Goal: Task Accomplishment & Management: Use online tool/utility

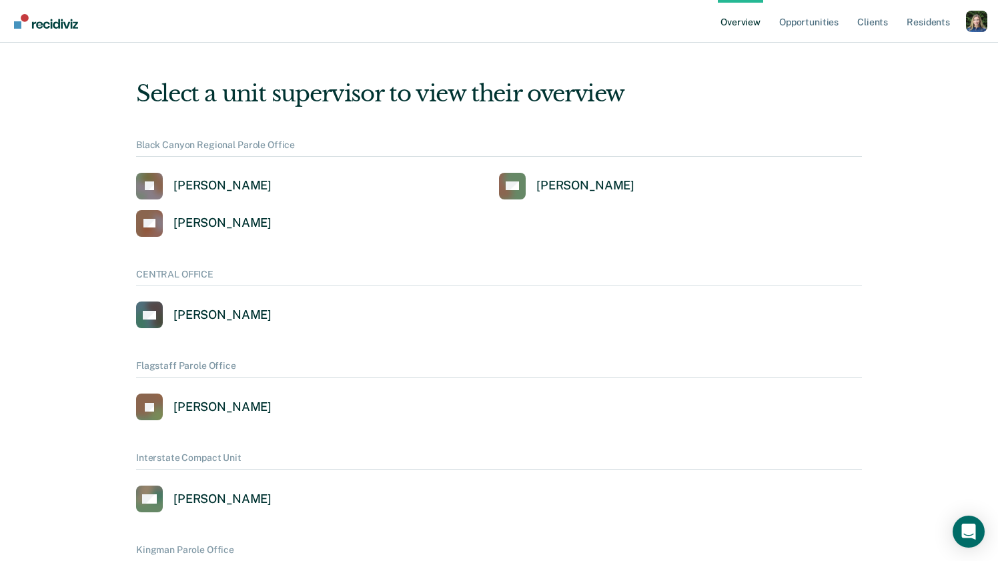
click at [984, 28] on div "Profile dropdown button" at bounding box center [976, 21] width 21 height 21
click at [894, 49] on link "Profile" at bounding box center [922, 53] width 107 height 11
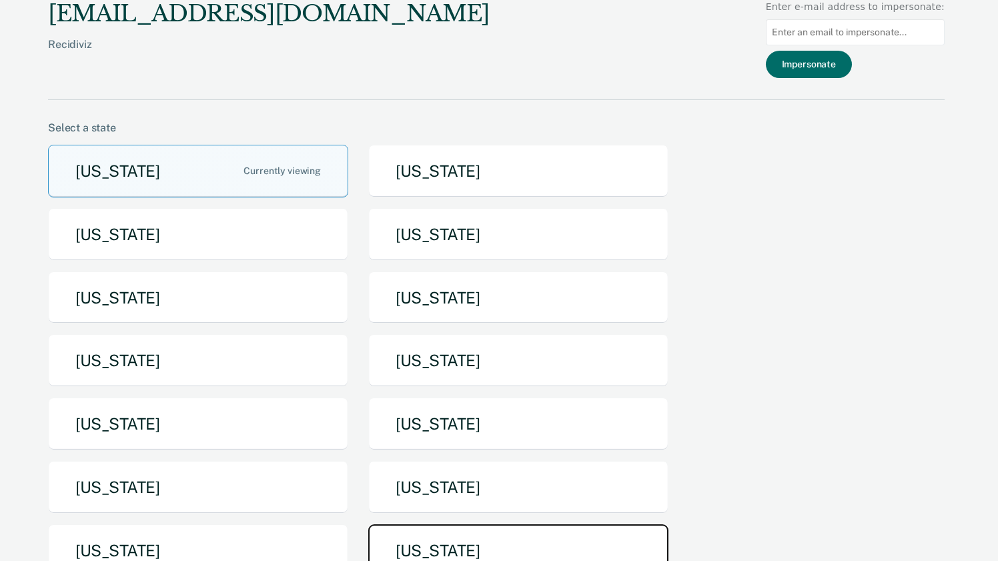
click at [402, 533] on button "[US_STATE]" at bounding box center [518, 550] width 300 height 53
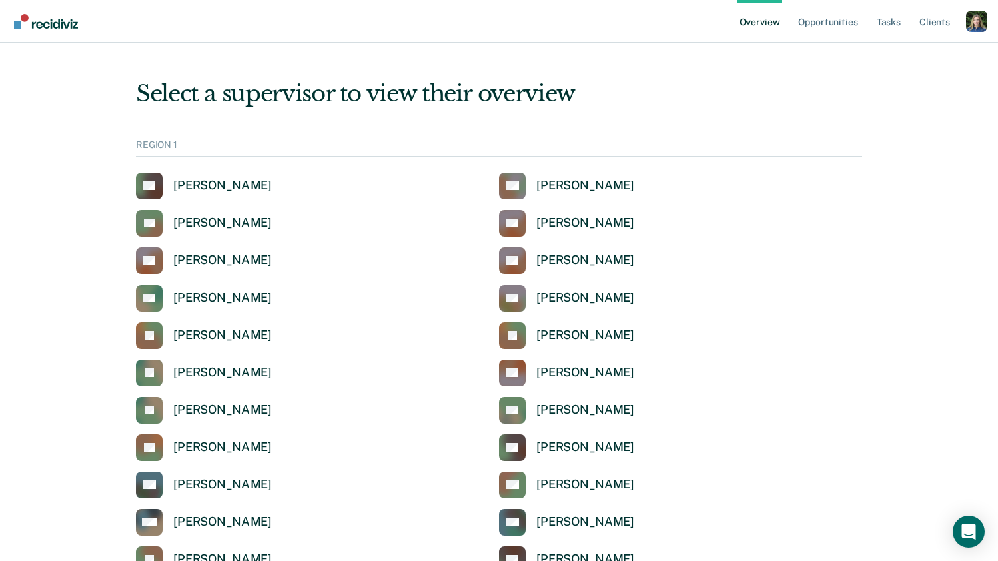
click at [979, 16] on div "Profile dropdown button" at bounding box center [976, 21] width 21 height 21
click at [880, 57] on link "Profile" at bounding box center [922, 53] width 107 height 11
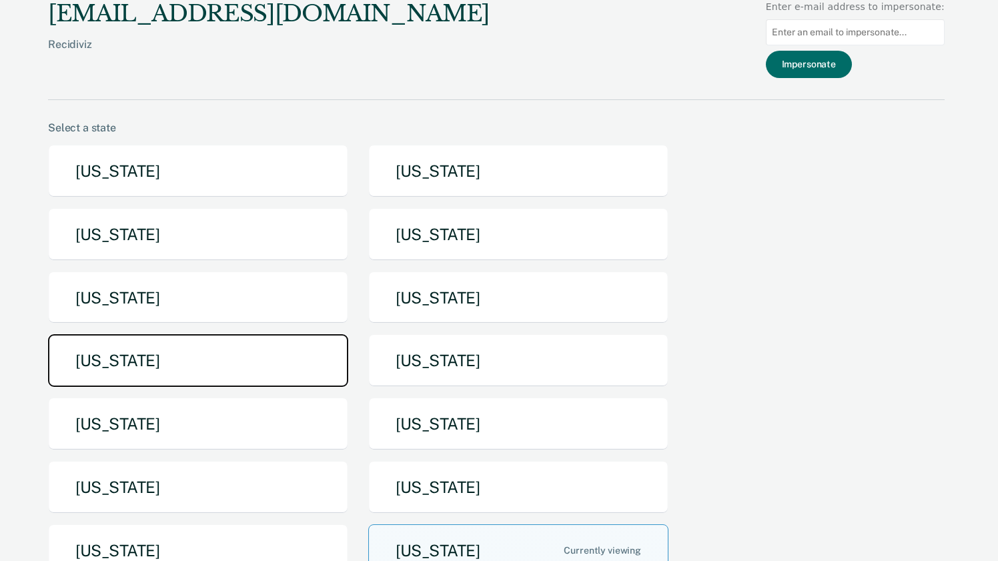
click at [241, 358] on button "[US_STATE]" at bounding box center [198, 360] width 300 height 53
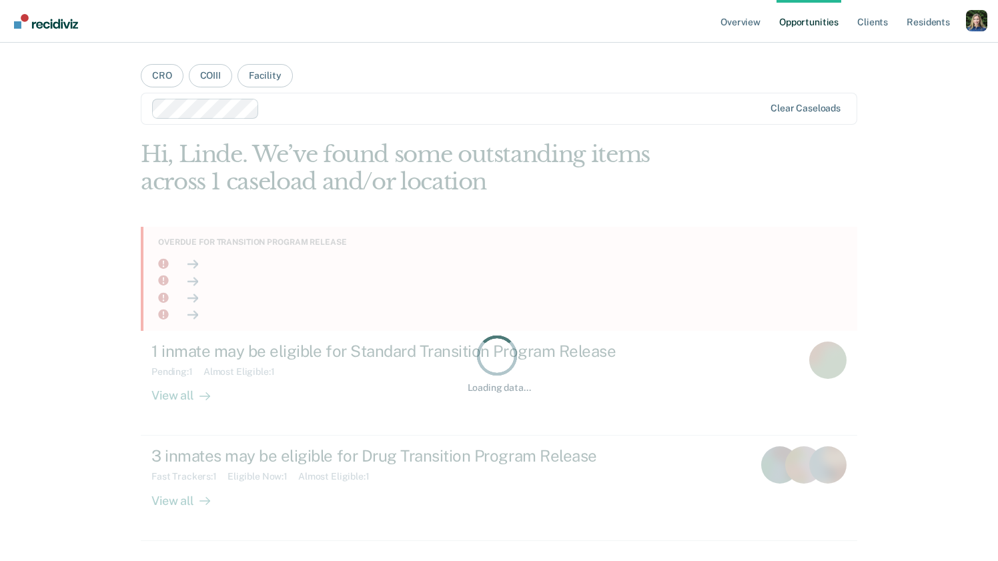
click at [972, 19] on div "Profile dropdown button" at bounding box center [976, 20] width 21 height 21
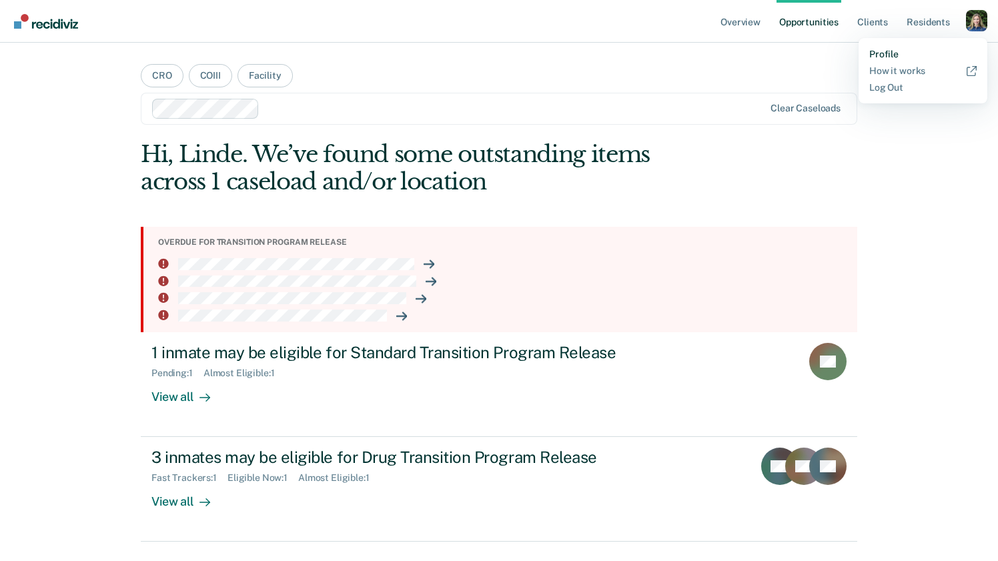
click at [875, 53] on link "Profile" at bounding box center [922, 54] width 107 height 11
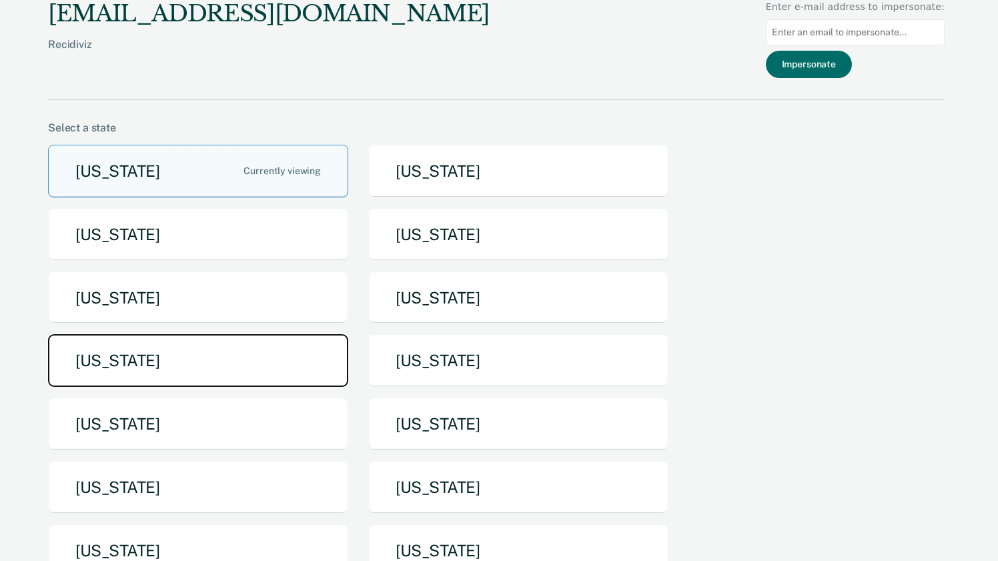
click at [301, 356] on button "Michigan" at bounding box center [198, 360] width 300 height 53
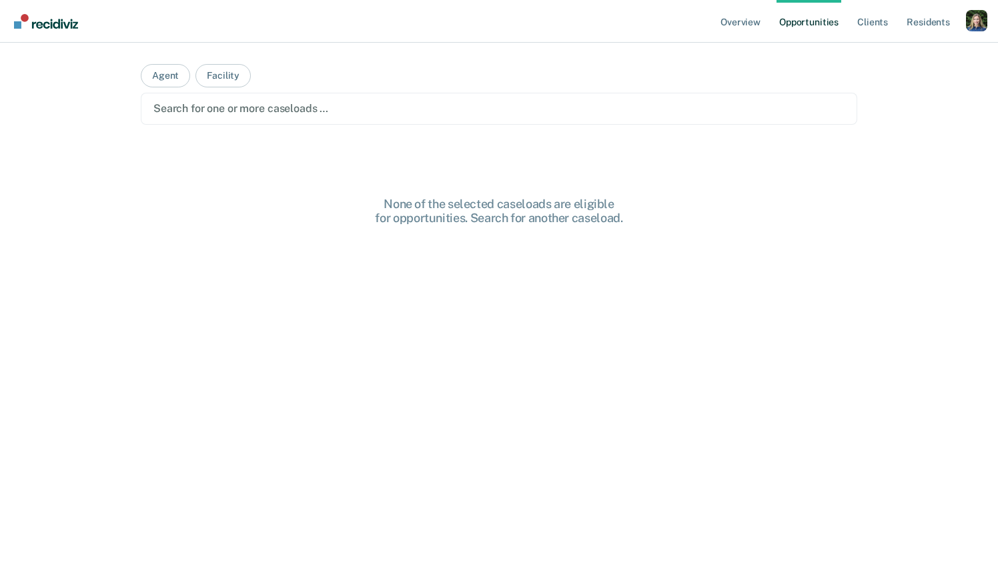
click at [423, 111] on div at bounding box center [498, 108] width 691 height 15
click at [979, 17] on div "Profile dropdown button" at bounding box center [976, 20] width 21 height 21
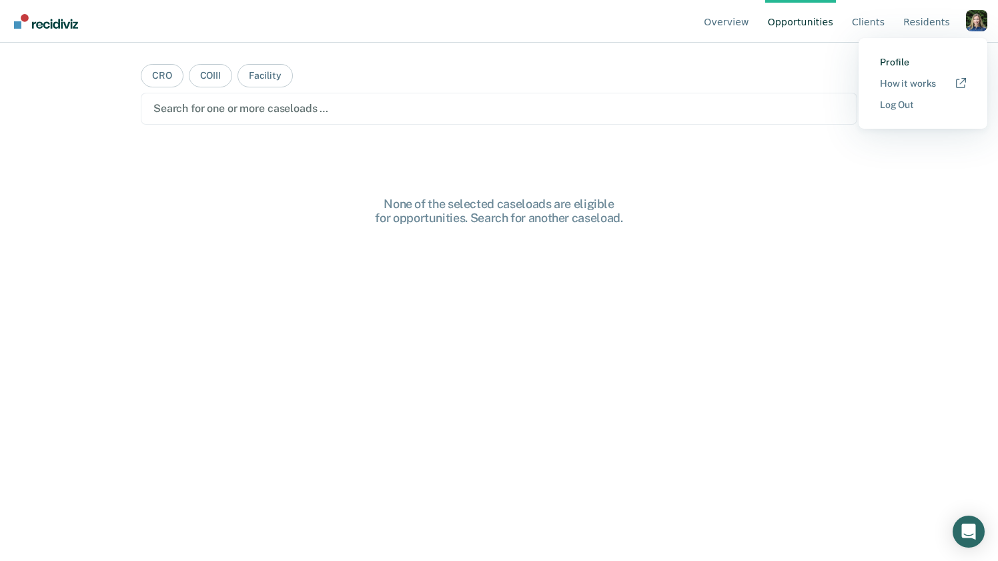
click at [895, 59] on link "Profile" at bounding box center [923, 62] width 86 height 11
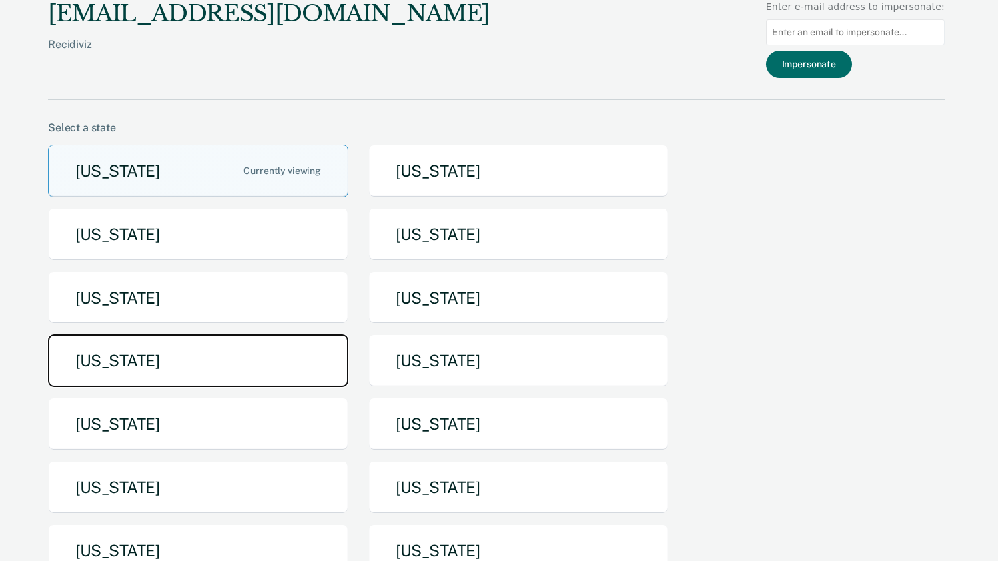
click at [263, 361] on button "[US_STATE]" at bounding box center [198, 360] width 300 height 53
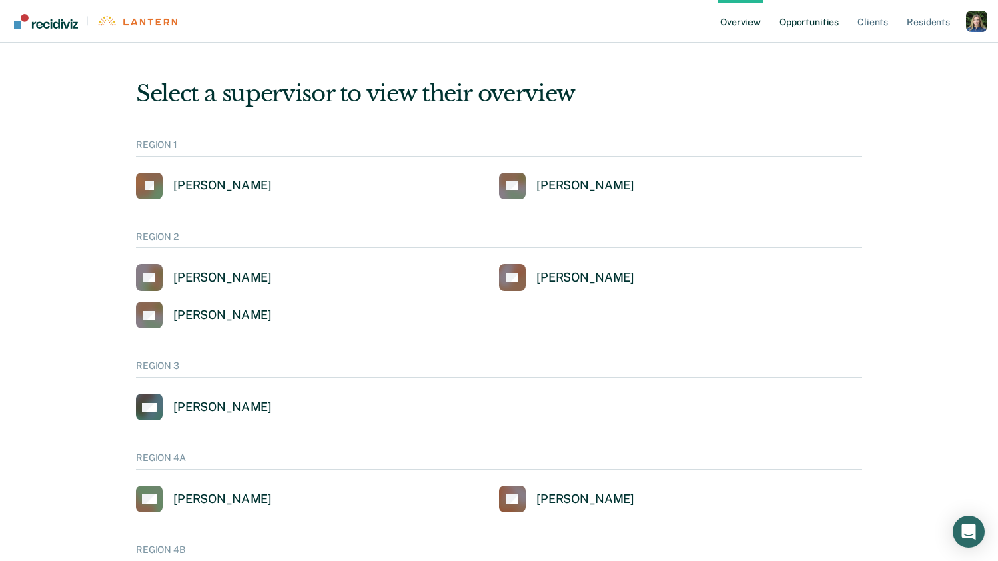
click at [815, 25] on link "Opportunities" at bounding box center [808, 21] width 65 height 43
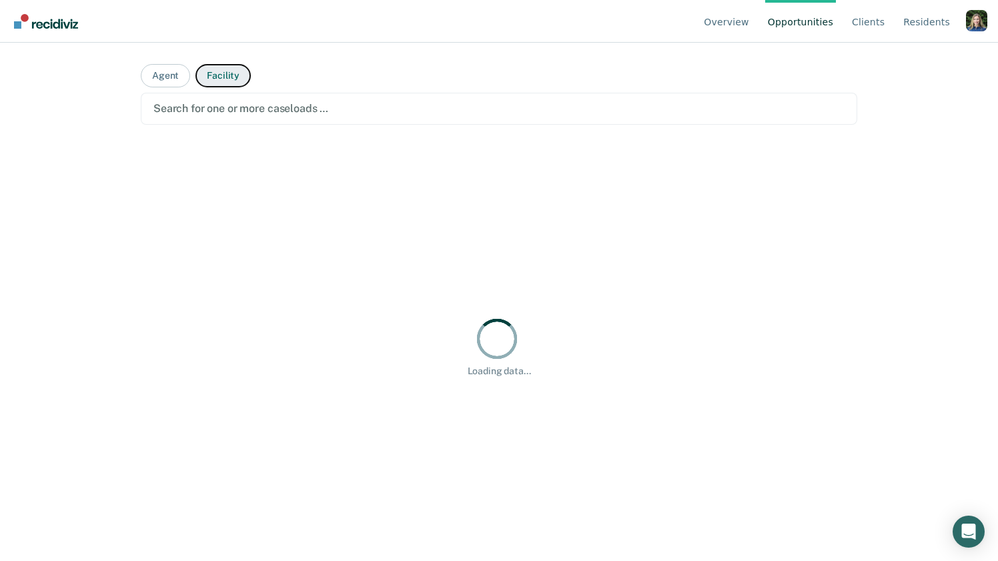
click at [213, 75] on button "Facility" at bounding box center [222, 75] width 55 height 23
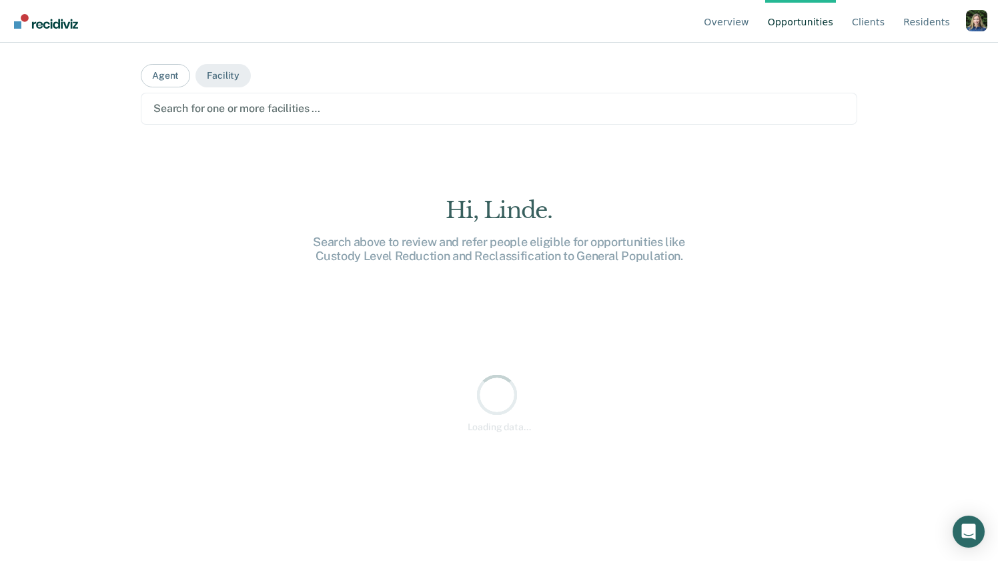
click at [219, 113] on div at bounding box center [498, 108] width 691 height 15
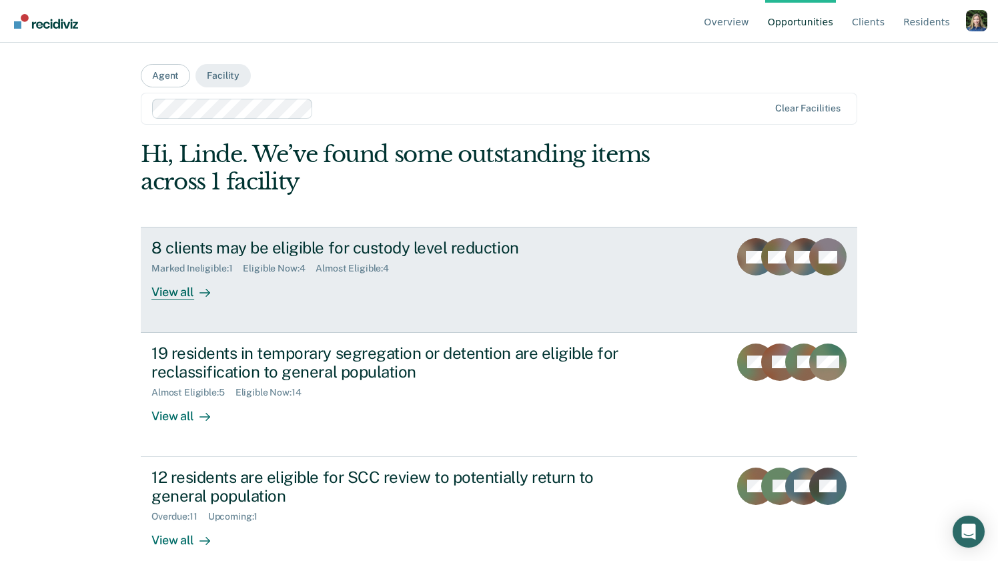
click at [296, 276] on div "8 clients may be eligible for custody level reduction Marked Ineligible : 1 Eli…" at bounding box center [401, 268] width 500 height 61
